Goal: Complete application form: Complete application form

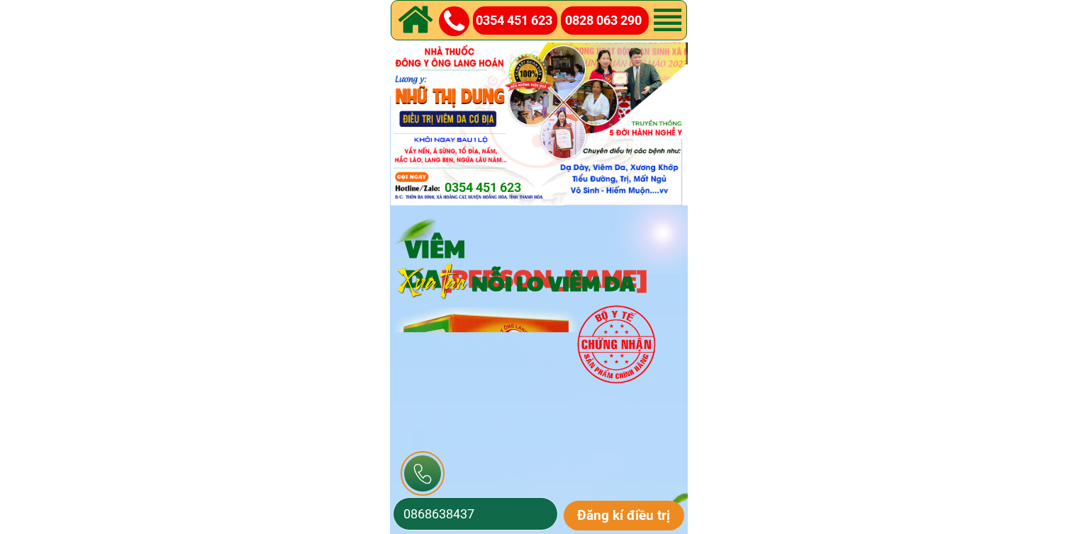
scroll to position [2197, 0]
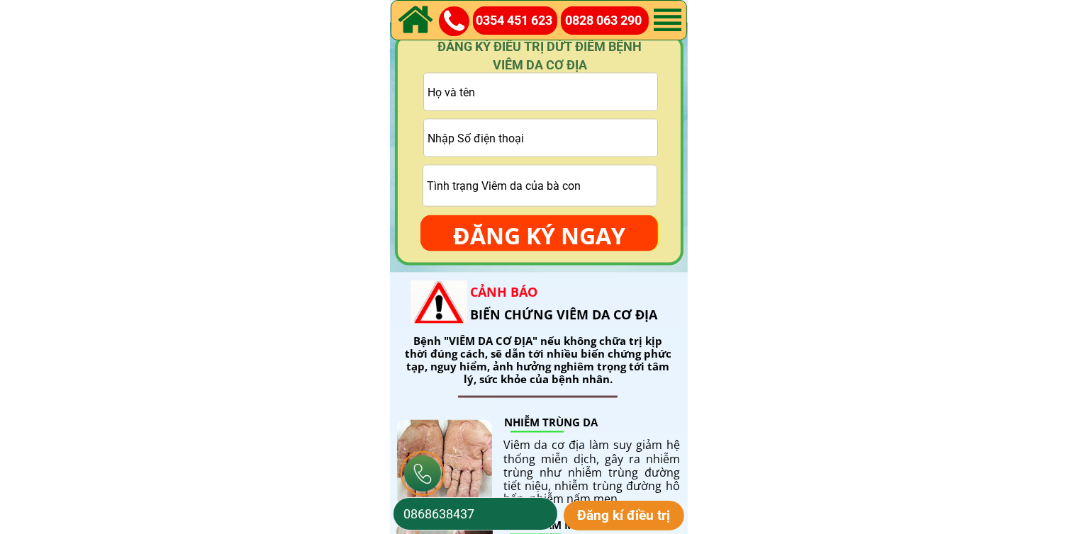
click at [594, 138] on input "tel" at bounding box center [540, 138] width 233 height 37
paste input "0914814384"
type input "0914814384"
click at [525, 96] on input "text" at bounding box center [540, 92] width 233 height 37
paste input "[PERSON_NAME]"
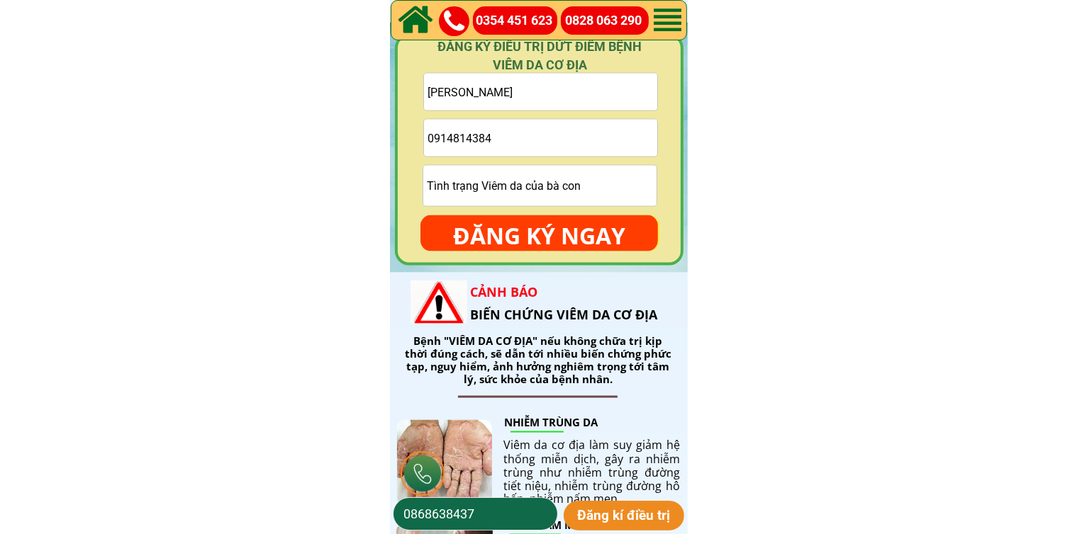
type input "[PERSON_NAME]"
click at [525, 223] on p "ĐĂNG KÝ NGAY" at bounding box center [538, 235] width 237 height 41
type input "0914814384"
click at [527, 194] on input "text" at bounding box center [539, 186] width 233 height 40
click at [527, 194] on input "c" at bounding box center [539, 186] width 233 height 40
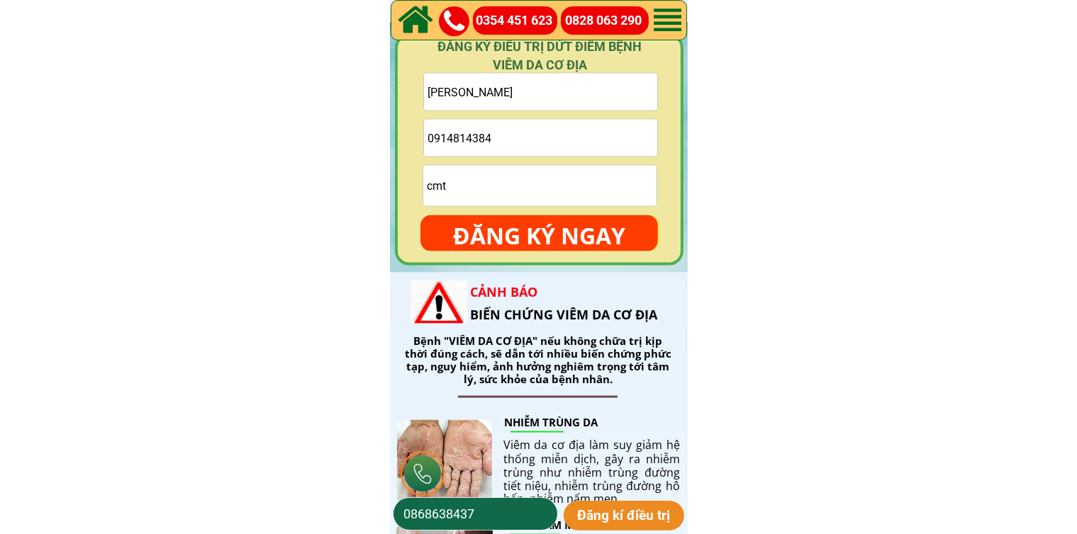
type input "cmt"
click at [539, 224] on p "ĐĂNG KÝ NGAY" at bounding box center [538, 235] width 237 height 41
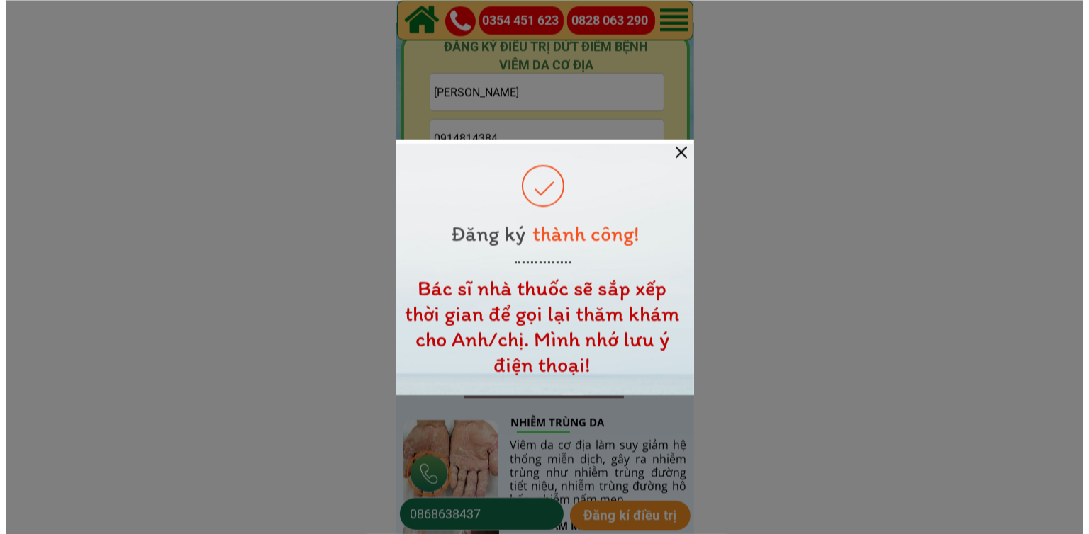
scroll to position [0, 0]
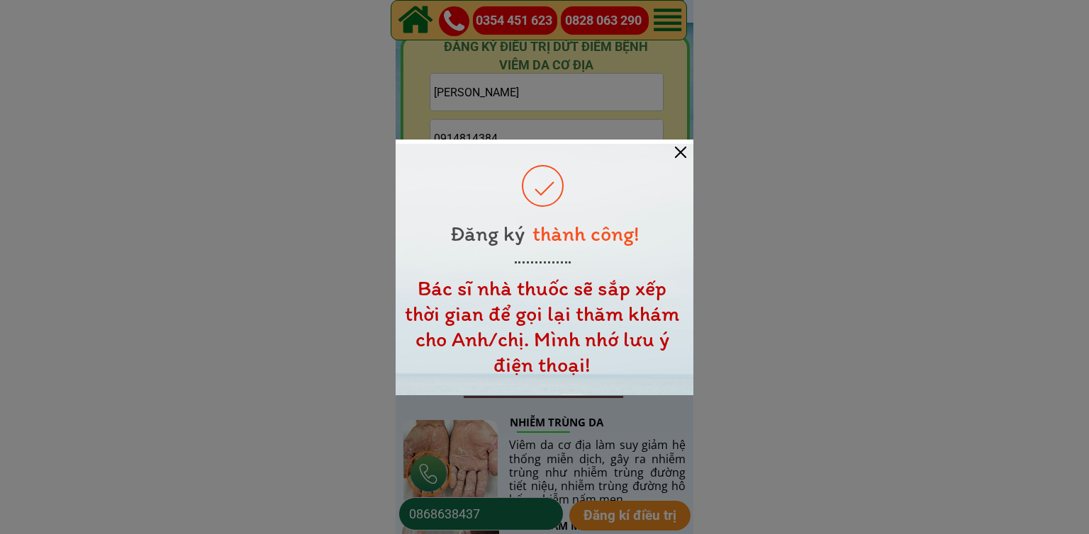
click at [677, 151] on div at bounding box center [680, 152] width 11 height 11
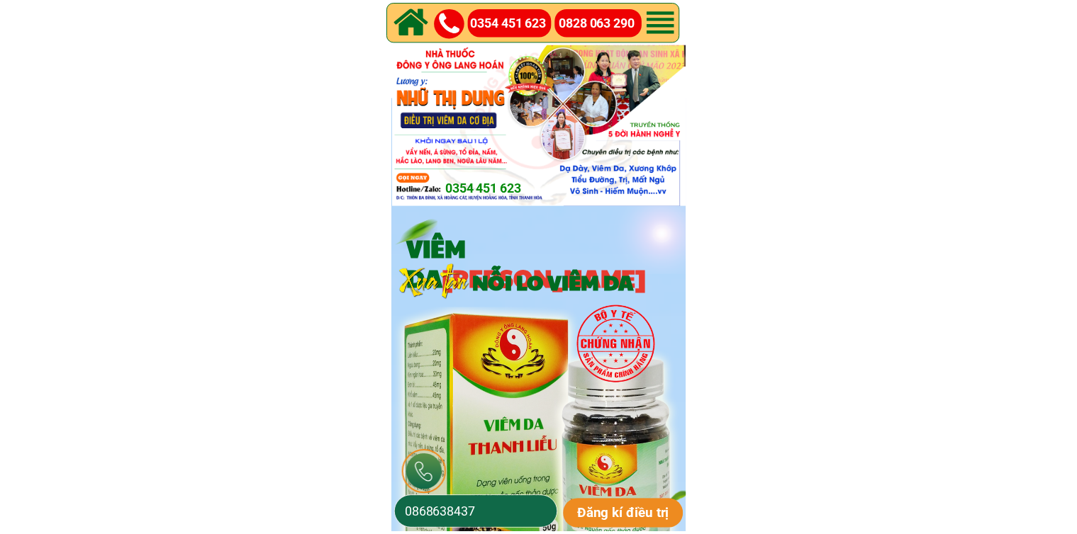
scroll to position [2197, 0]
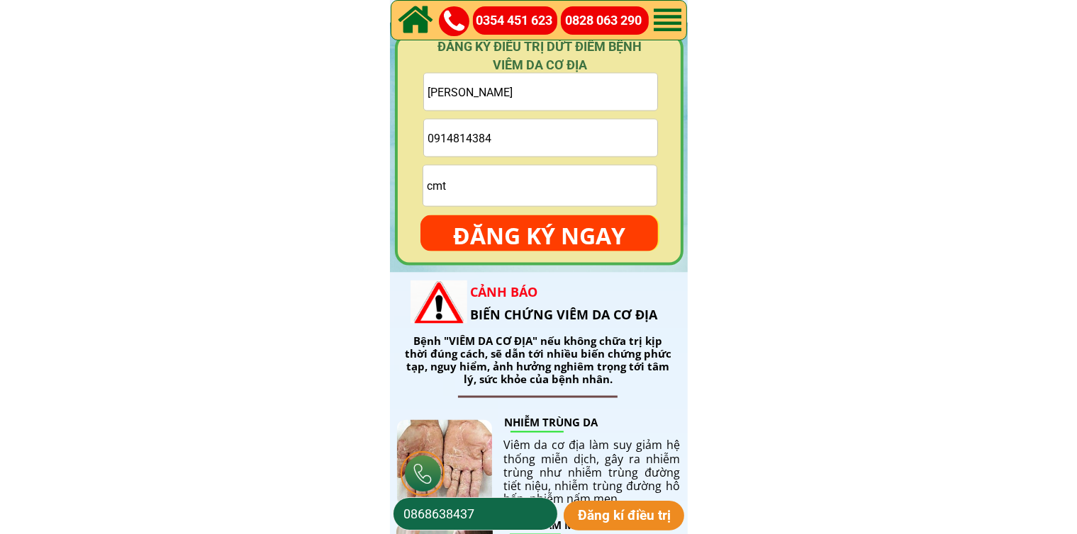
click at [612, 140] on input "0914814384" at bounding box center [540, 138] width 233 height 37
paste input "0375319064"
type input "0375319064"
click at [605, 94] on input "text" at bounding box center [540, 92] width 233 height 37
paste input "Tucle Le"
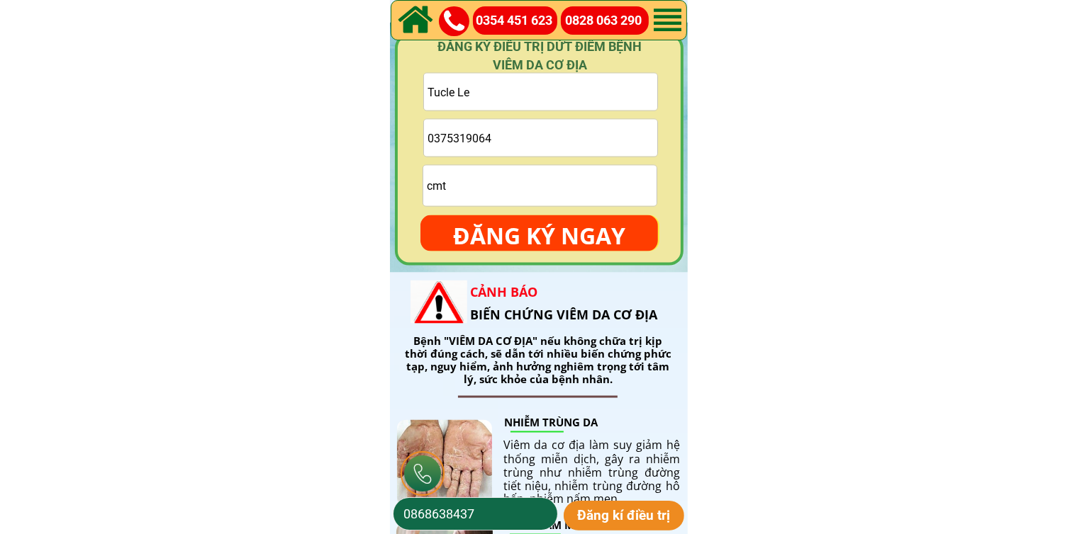
type input "Tucle Le"
click at [553, 194] on input "cmt" at bounding box center [539, 186] width 233 height 40
type input "cmt"
drag, startPoint x: 573, startPoint y: 228, endPoint x: 590, endPoint y: 249, distance: 27.7
click at [573, 228] on p "ĐĂNG KÝ NGAY" at bounding box center [538, 235] width 237 height 41
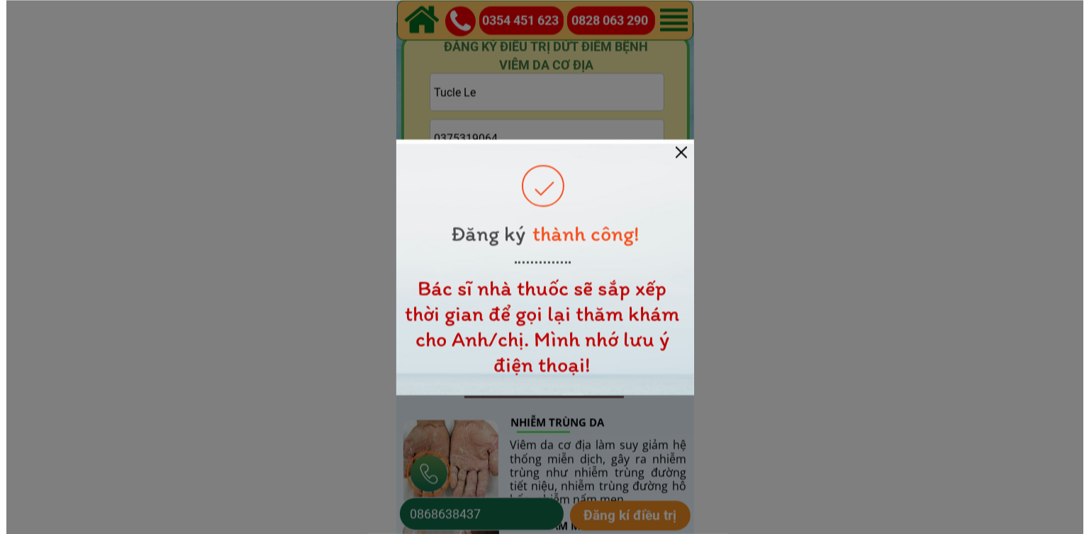
scroll to position [0, 0]
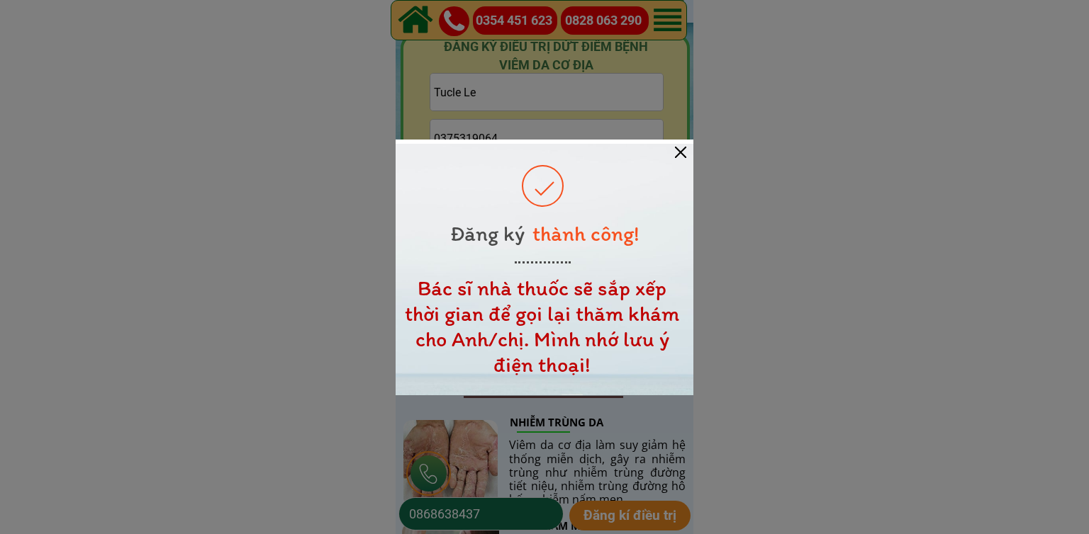
click at [683, 147] on div at bounding box center [680, 152] width 11 height 11
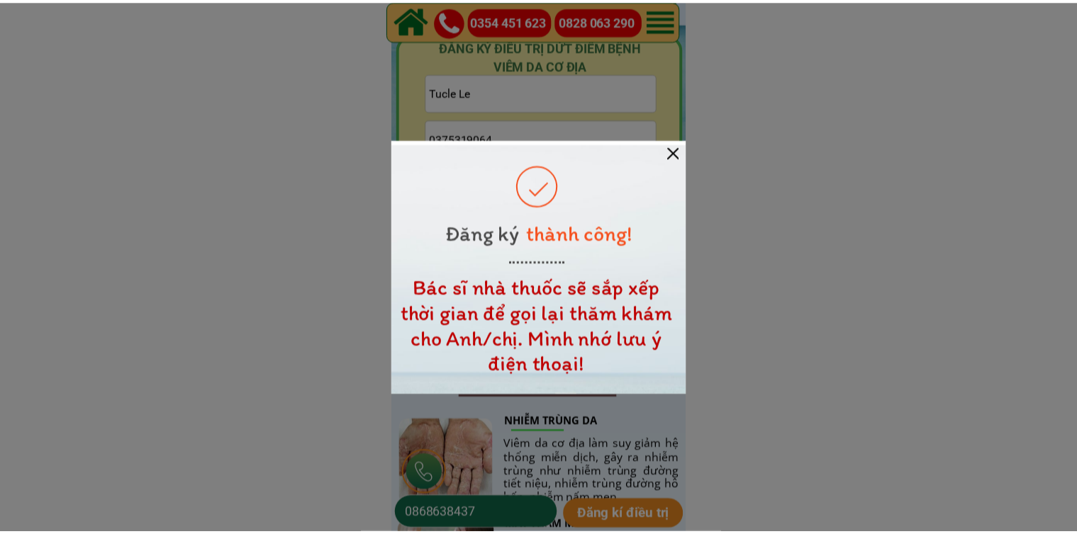
scroll to position [2197, 0]
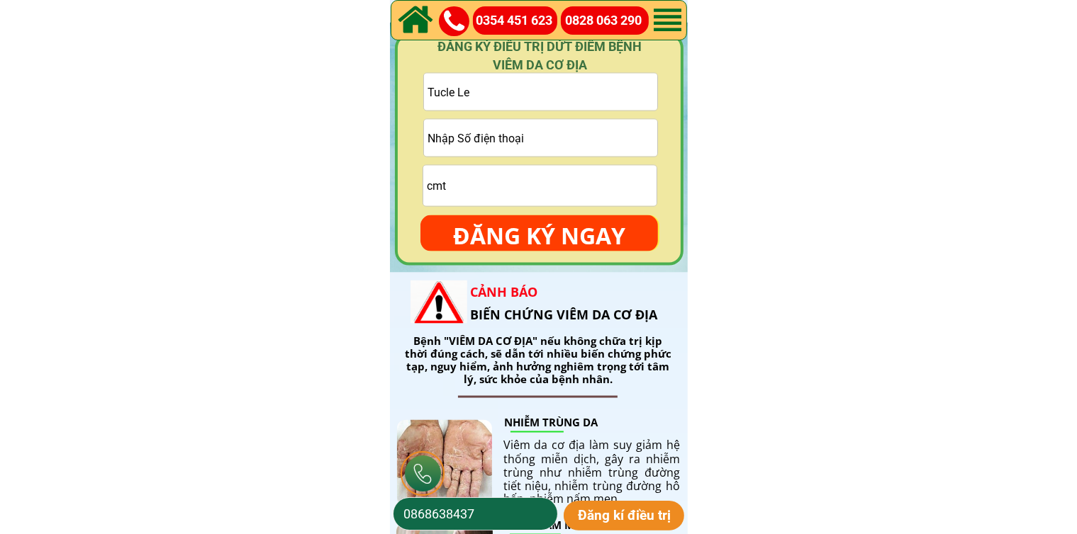
drag, startPoint x: 604, startPoint y: 137, endPoint x: 613, endPoint y: 147, distance: 14.1
click at [604, 136] on input "tel" at bounding box center [540, 138] width 233 height 37
paste input "0354141286"
type input "0354141286"
drag, startPoint x: 601, startPoint y: 87, endPoint x: 562, endPoint y: 123, distance: 52.7
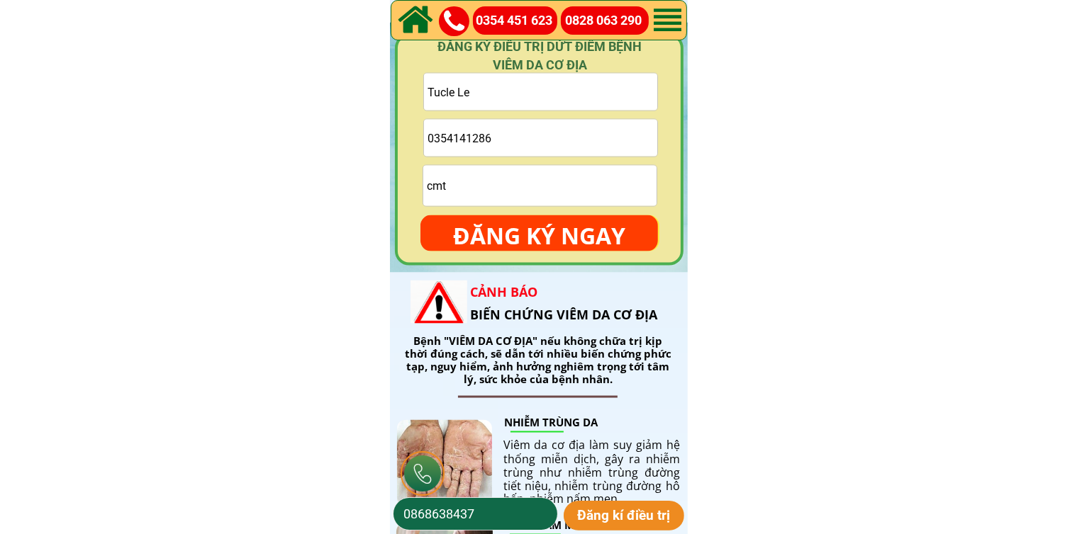
click at [600, 88] on input "Tucle Le" at bounding box center [540, 92] width 233 height 37
paste input "[PERSON_NAME]"
type input "[PERSON_NAME]"
click at [510, 190] on input "cmt" at bounding box center [539, 186] width 233 height 40
type input "cmt"
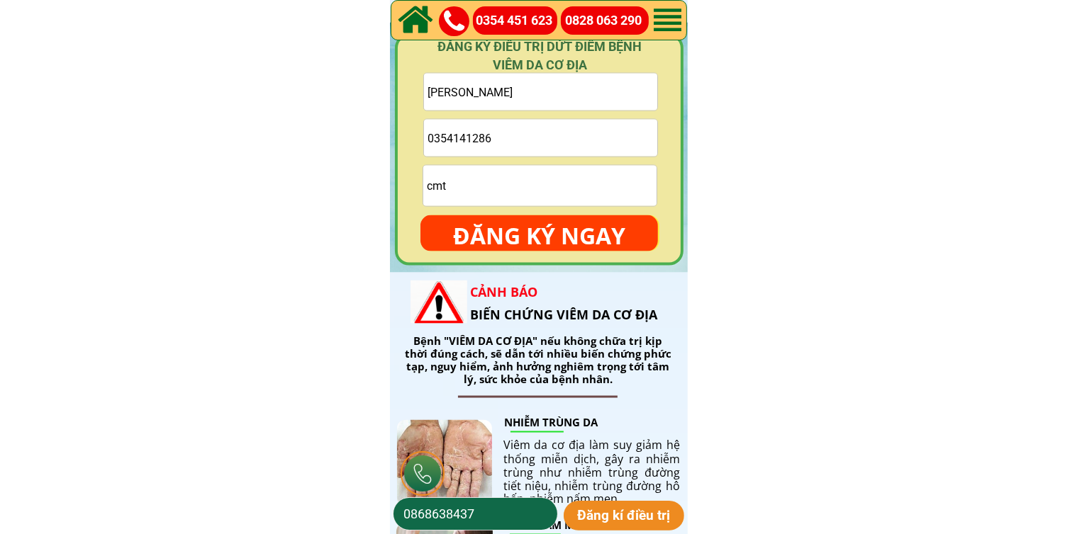
click at [525, 229] on p "ĐĂNG KÝ NGAY" at bounding box center [538, 235] width 237 height 41
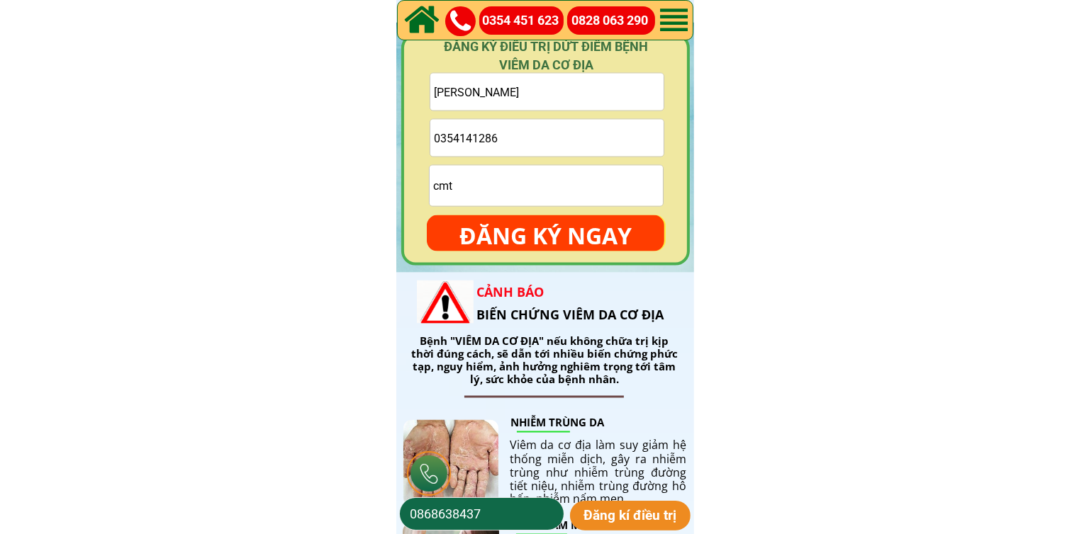
scroll to position [0, 0]
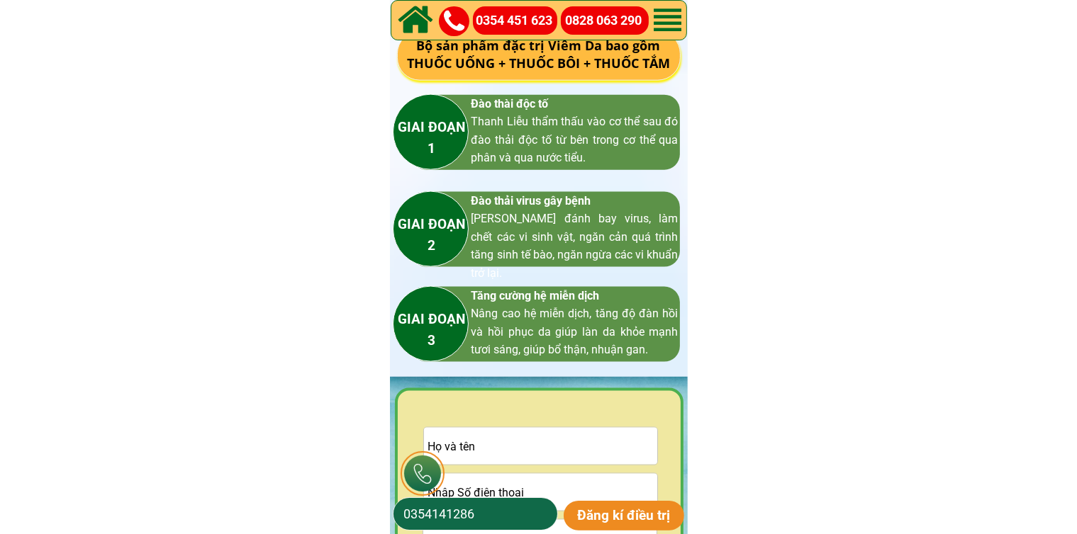
scroll to position [2056, 0]
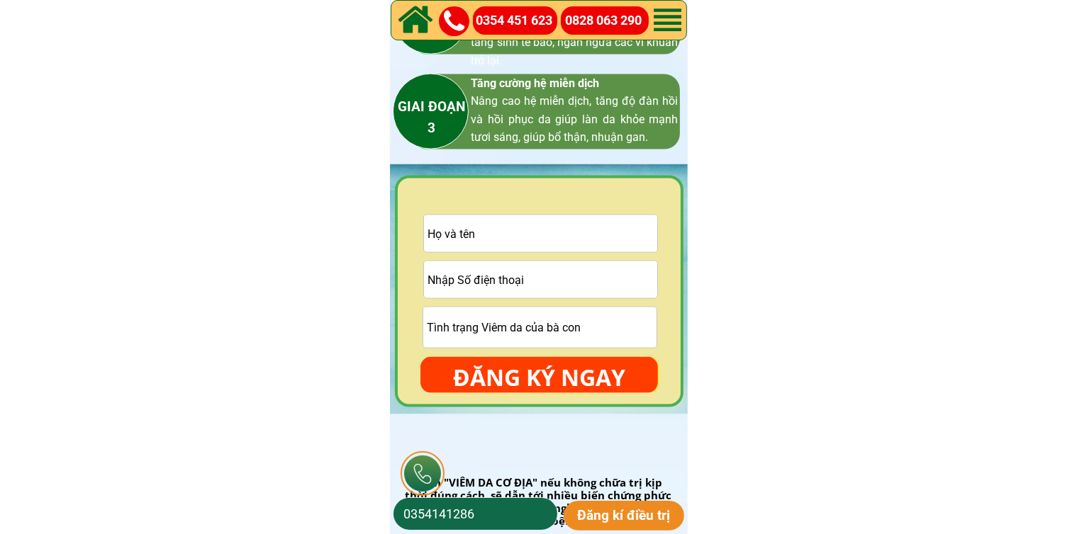
click at [559, 288] on input "tel" at bounding box center [540, 280] width 233 height 37
paste input "0973871668"
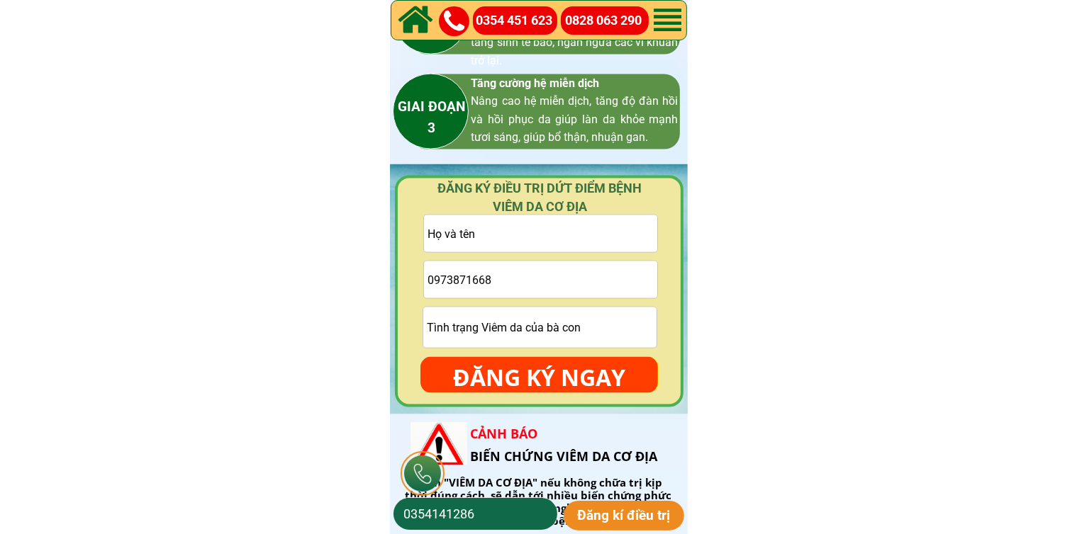
type input "0973871668"
click at [577, 247] on input "text" at bounding box center [540, 233] width 233 height 37
paste input "Trương'ss Phương'ss"
click at [479, 236] on input "Trương'ss Phương" at bounding box center [540, 233] width 233 height 37
click at [476, 233] on input "Trương'ss Phương" at bounding box center [540, 233] width 233 height 37
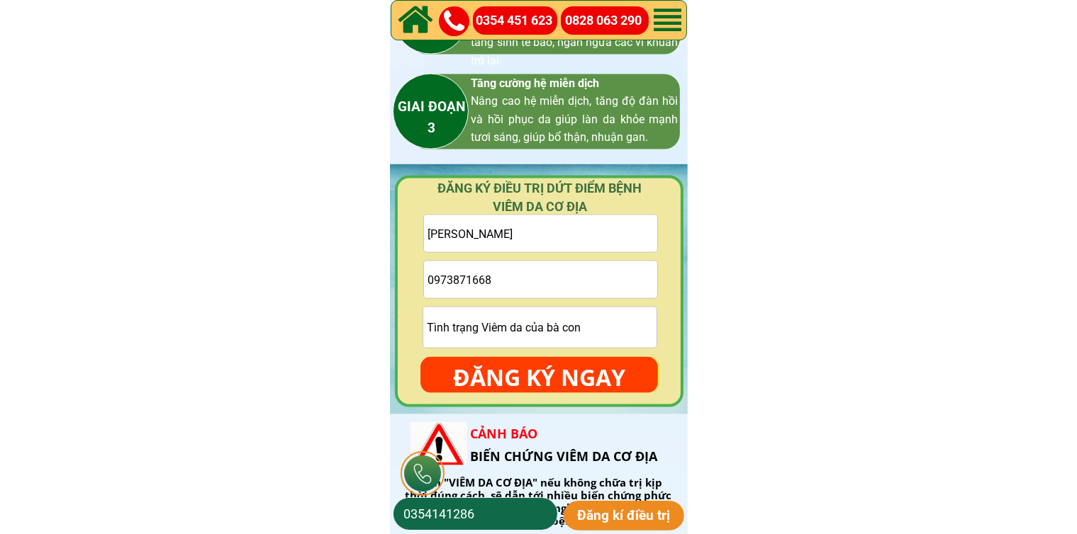
type input "Trương Phương"
drag, startPoint x: 508, startPoint y: 358, endPoint x: 510, endPoint y: 366, distance: 8.1
click at [508, 359] on p "ĐĂNG KÝ NGAY" at bounding box center [538, 377] width 237 height 41
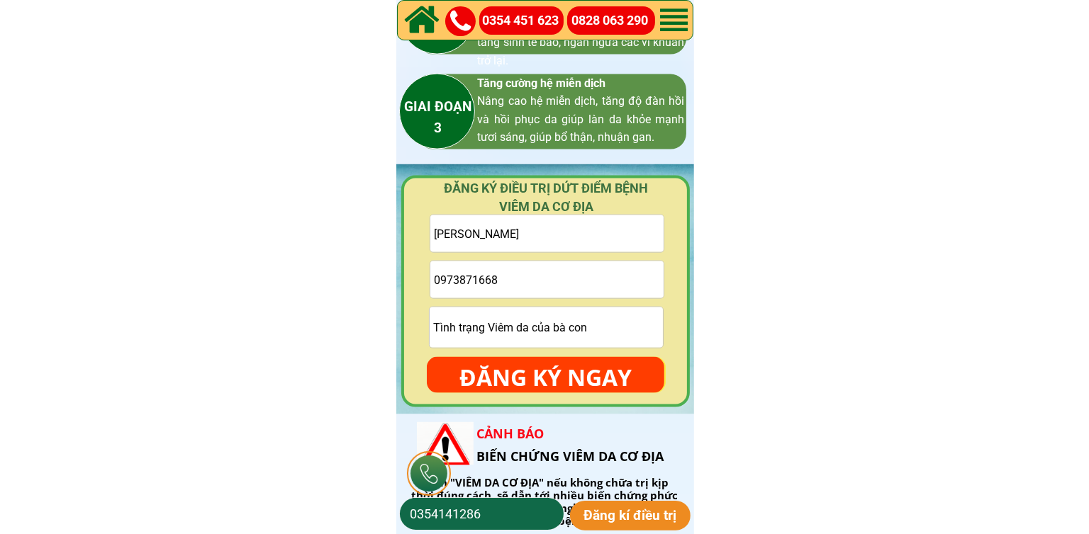
scroll to position [0, 0]
